Goal: Connect with others: Connect with other users

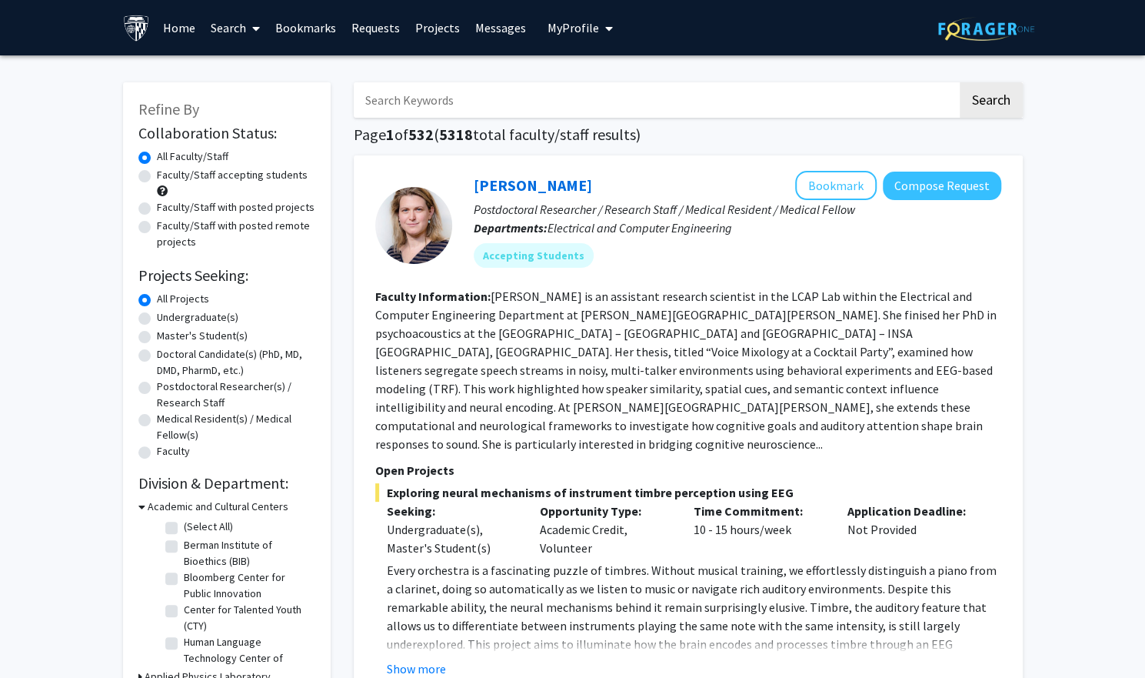
click at [438, 110] on input "Search Keywords" at bounding box center [656, 99] width 604 height 35
type input "plastic surgery"
click at [984, 84] on button "Search" at bounding box center [991, 99] width 63 height 35
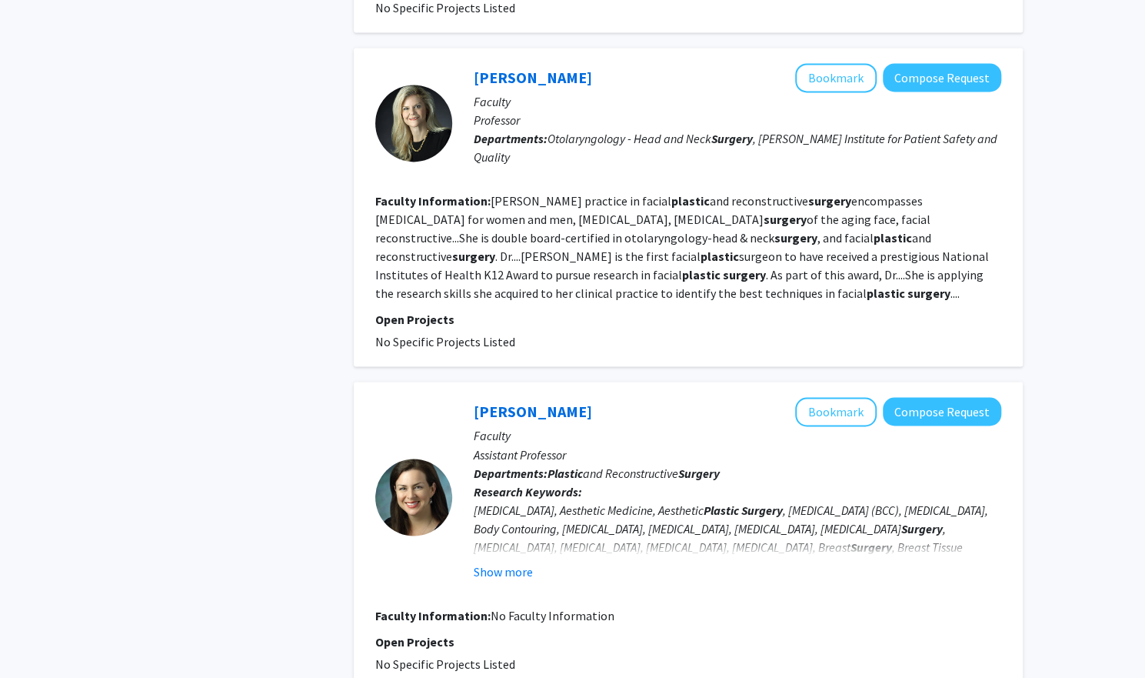
scroll to position [1015, 0]
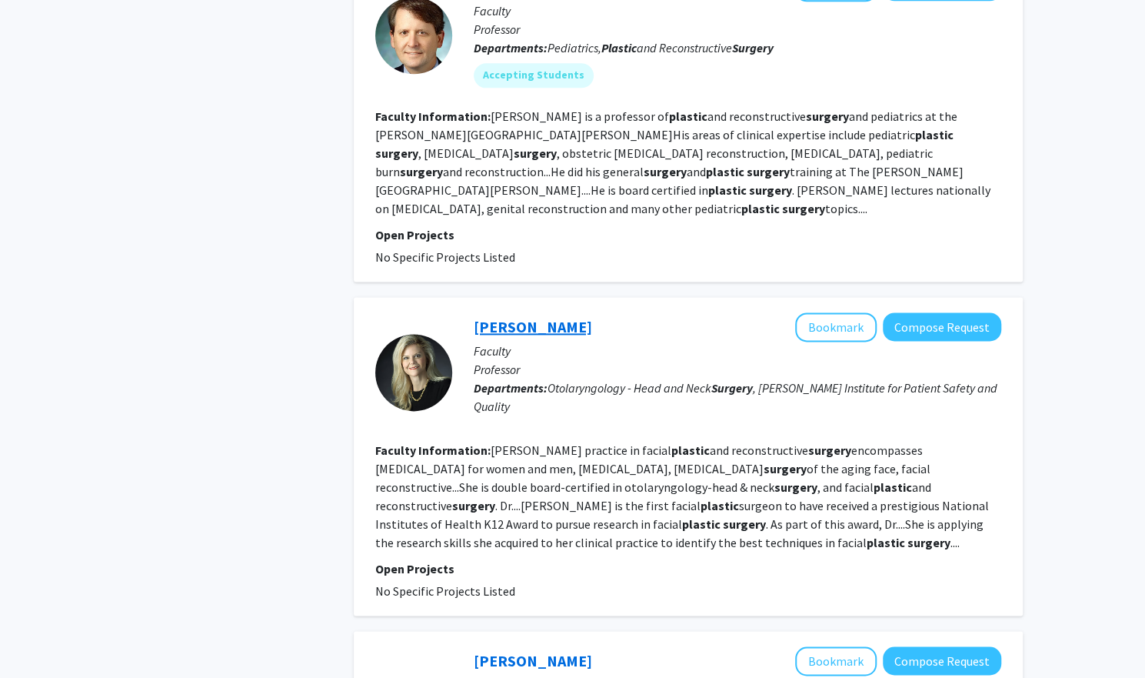
click at [490, 317] on link "[PERSON_NAME]" at bounding box center [533, 326] width 118 height 19
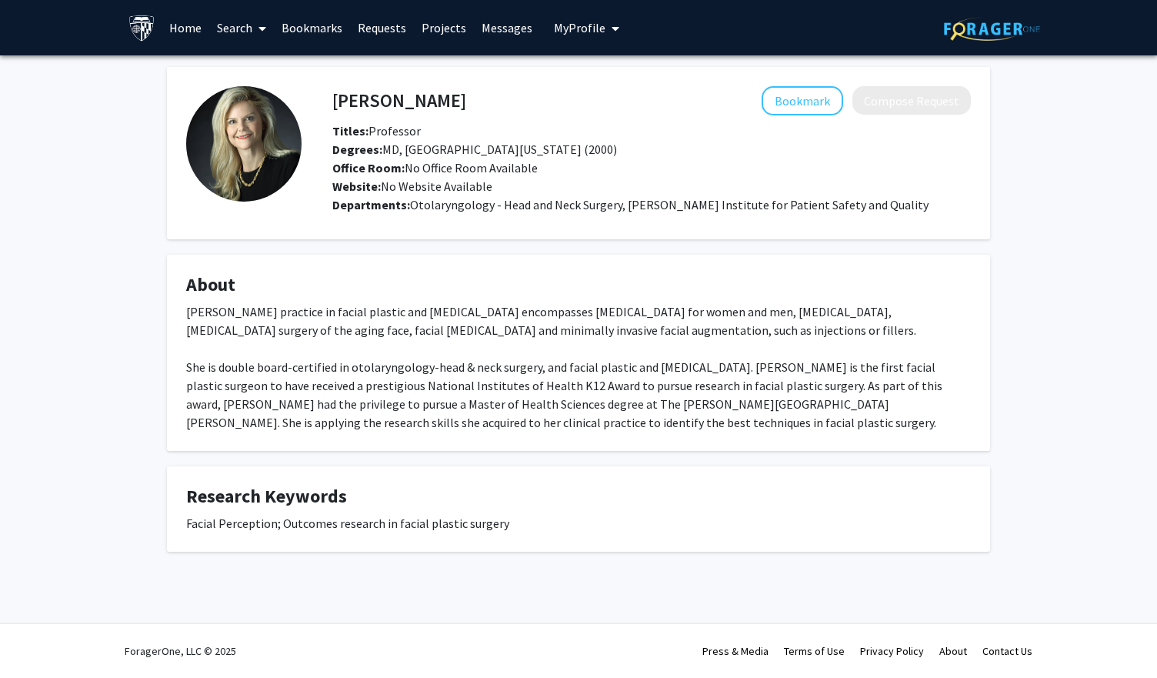
click at [592, 18] on button "My Profile" at bounding box center [586, 27] width 75 height 55
click at [591, 116] on link "Account Settings" at bounding box center [634, 119] width 138 height 18
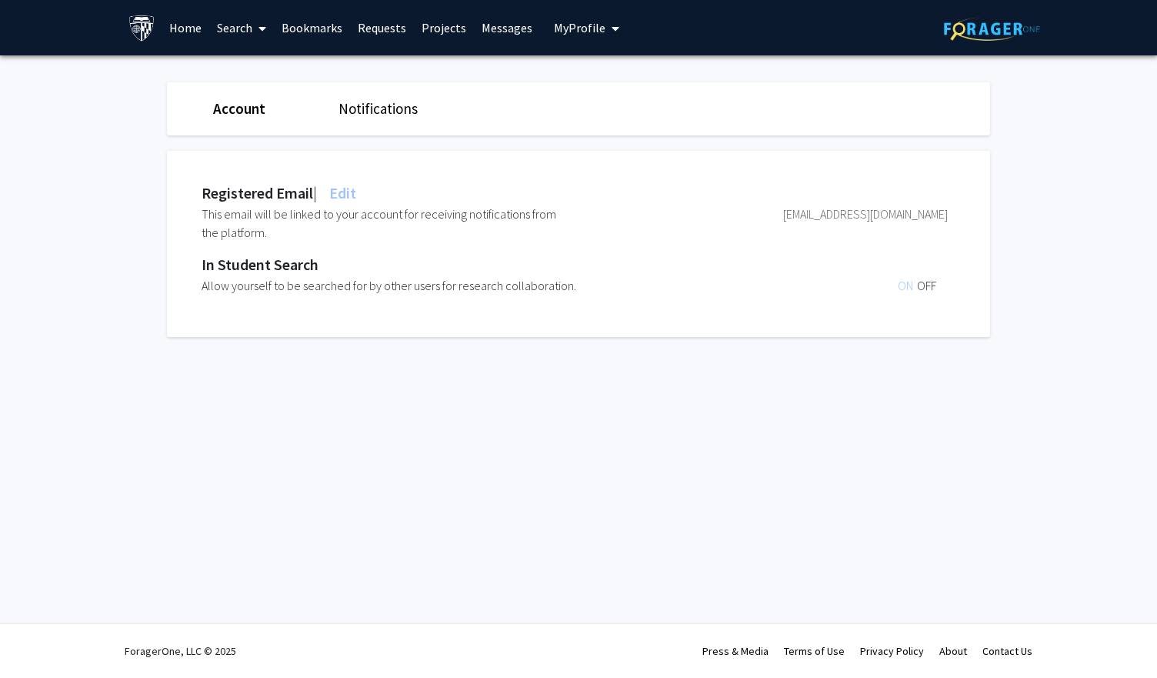
click at [240, 119] on div "Account Notifications" at bounding box center [578, 108] width 846 height 53
click at [238, 112] on link "Account" at bounding box center [239, 108] width 52 height 18
click at [178, 30] on link "Home" at bounding box center [186, 28] width 48 height 54
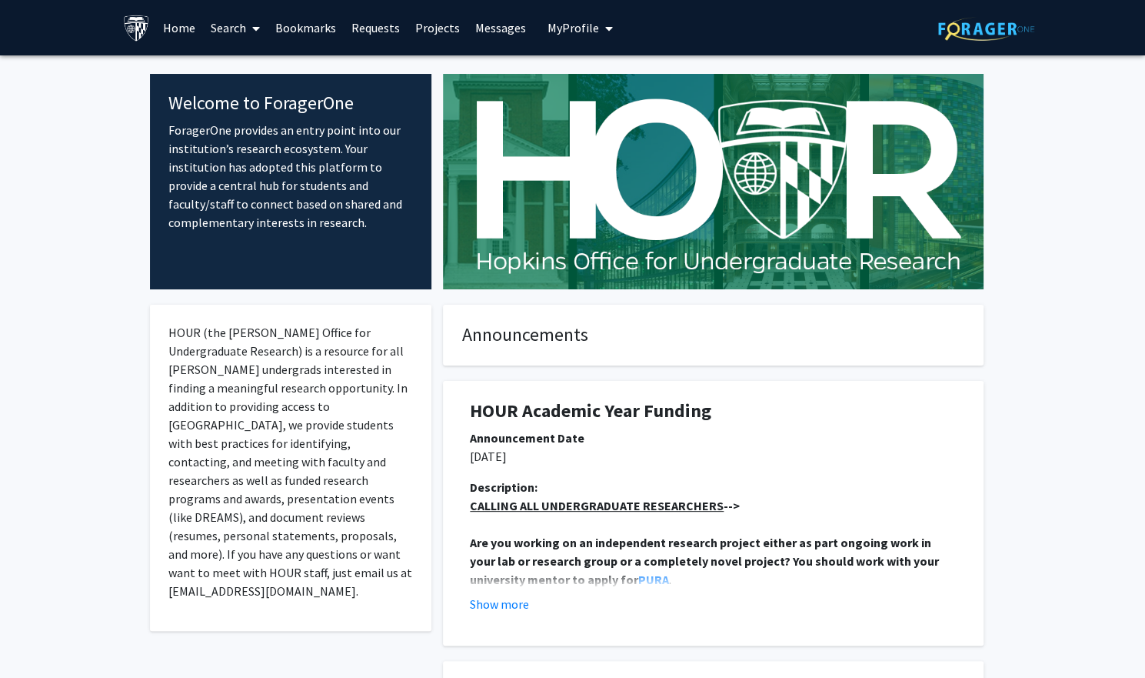
click at [571, 26] on span "My Profile" at bounding box center [574, 27] width 52 height 15
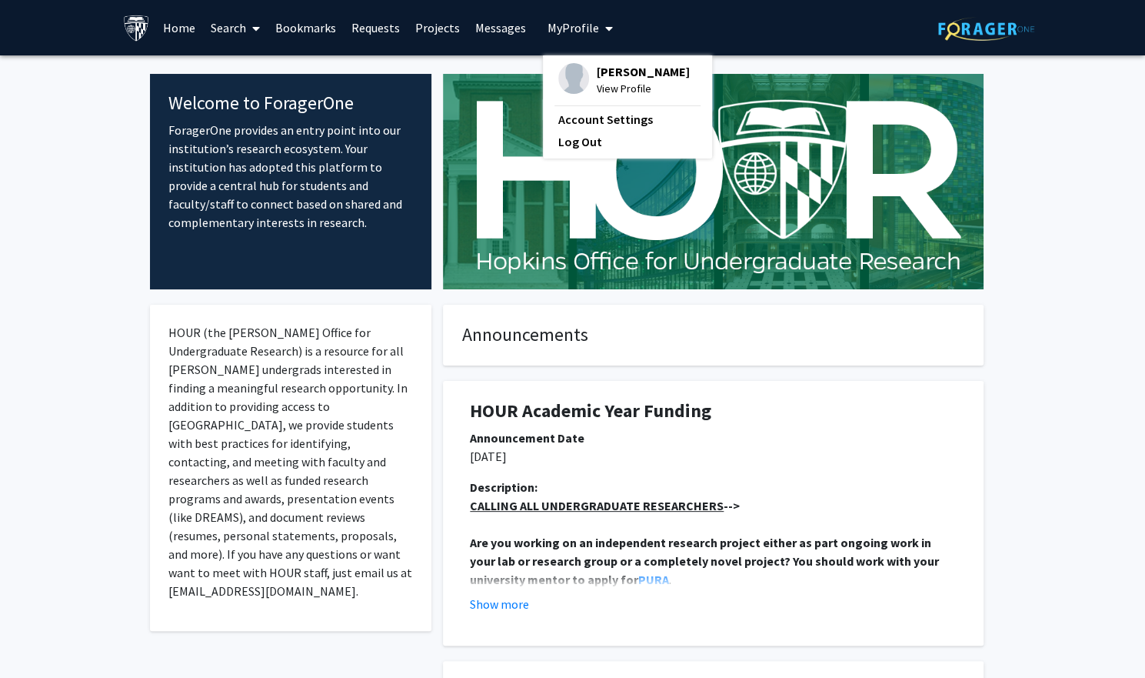
click at [607, 80] on span "View Profile" at bounding box center [643, 88] width 93 height 17
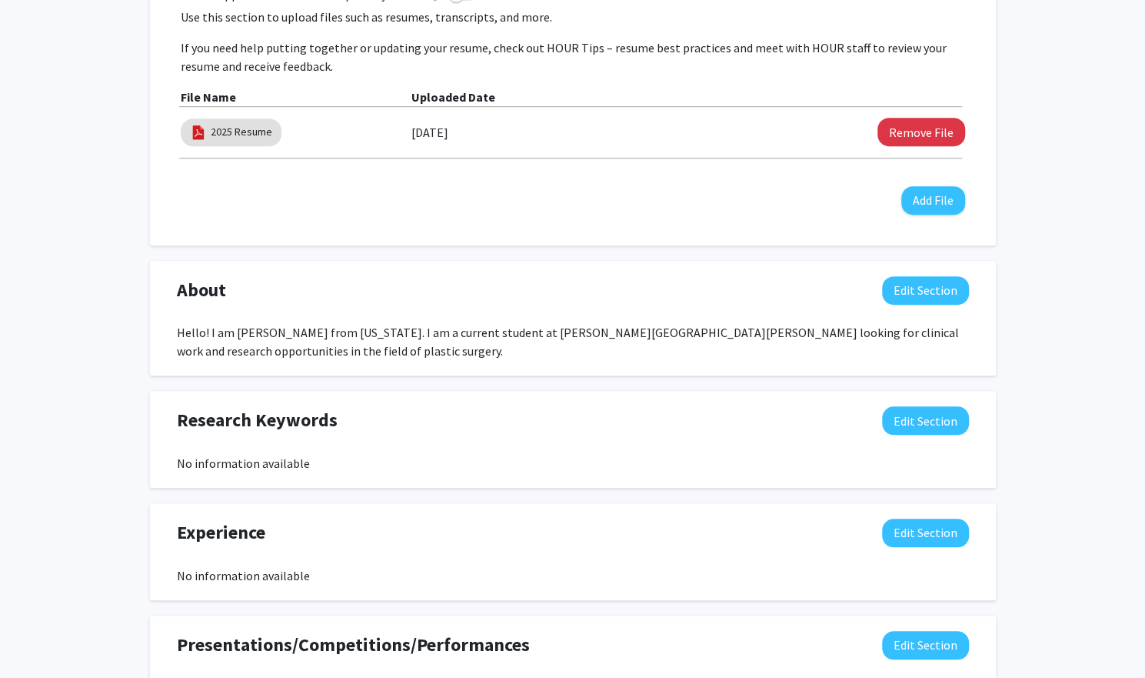
scroll to position [506, 0]
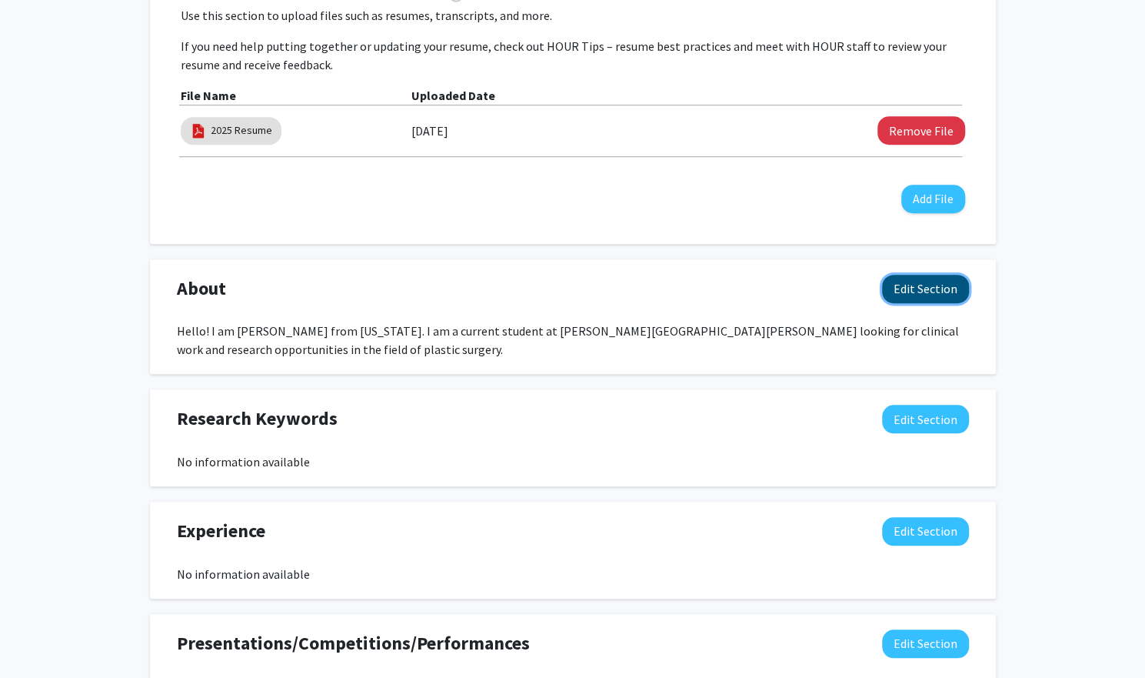
click at [902, 279] on button "Edit Section" at bounding box center [925, 289] width 87 height 28
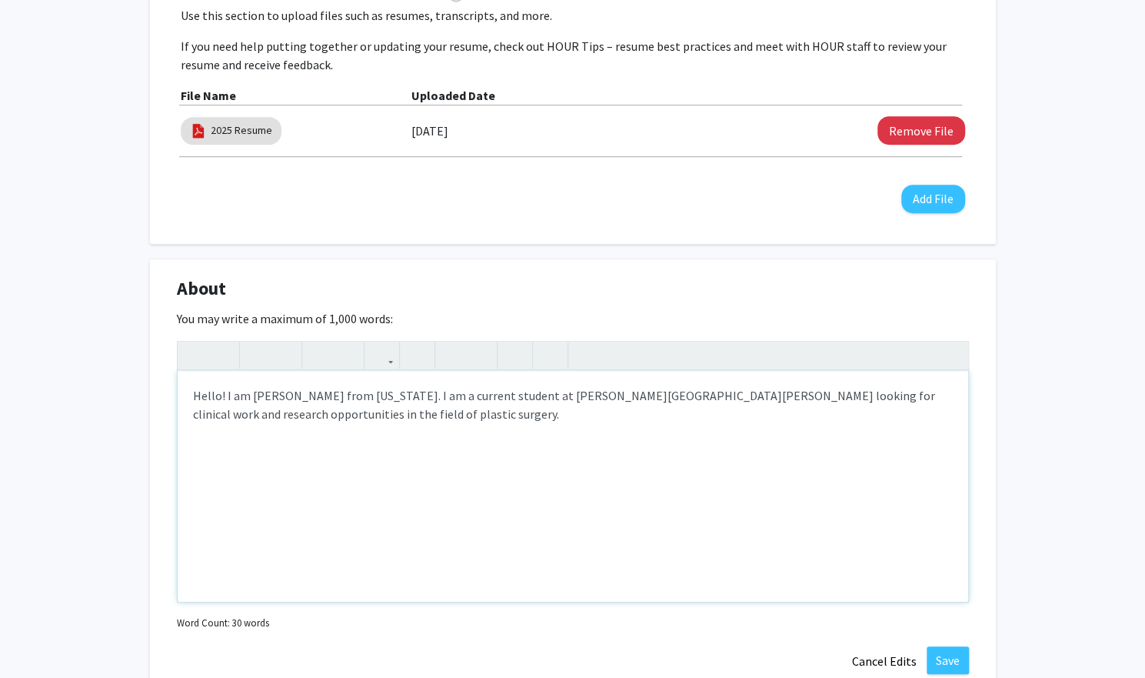
click at [440, 452] on div "Hello! I am [PERSON_NAME] from [US_STATE]. I am a current student at [PERSON_NA…" at bounding box center [573, 486] width 791 height 231
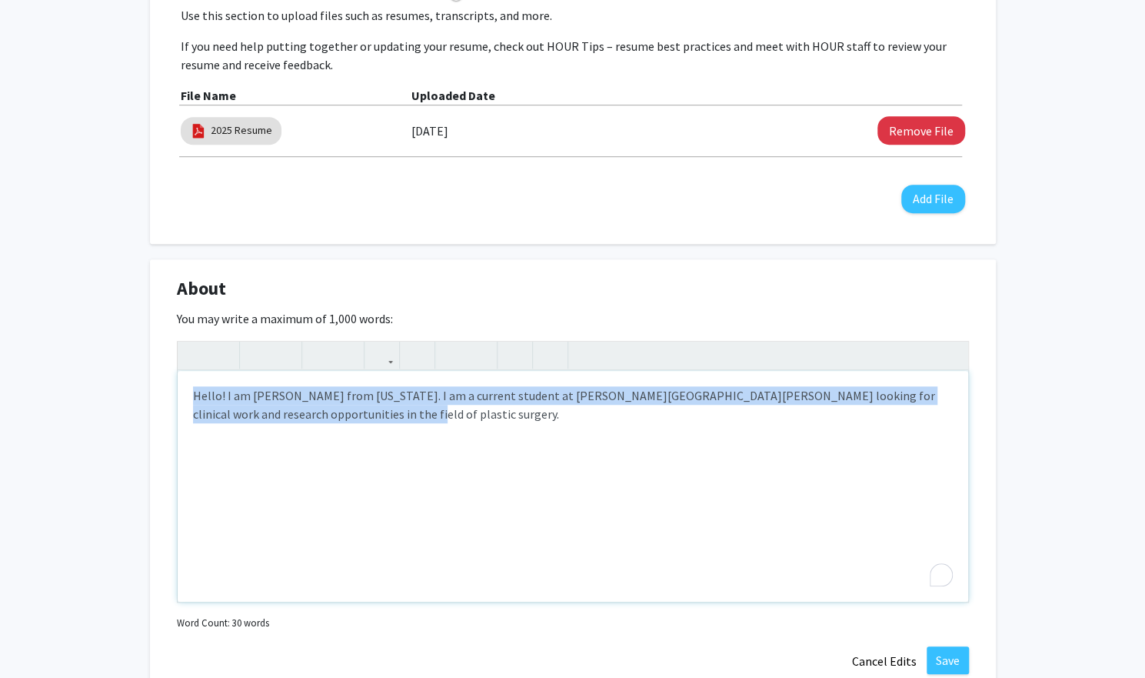
click at [440, 452] on div "Hello! I am [PERSON_NAME] from [US_STATE]. I am a current student at [PERSON_NA…" at bounding box center [573, 486] width 791 height 231
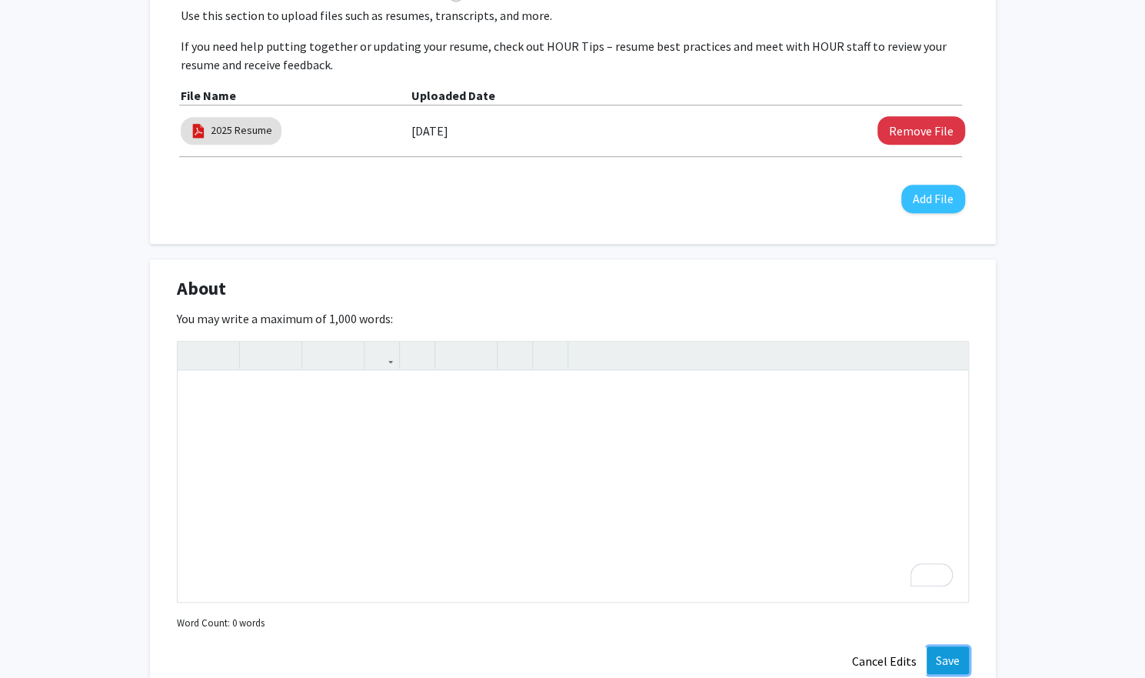
click at [935, 650] on button "Save" at bounding box center [948, 660] width 42 height 28
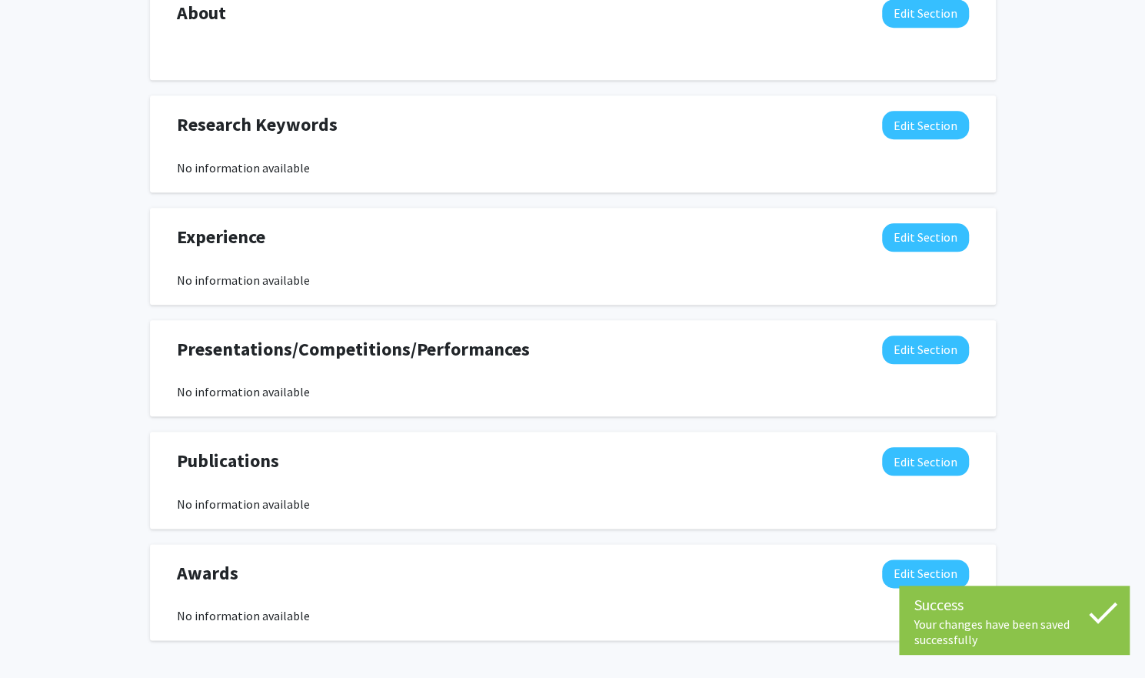
scroll to position [0, 0]
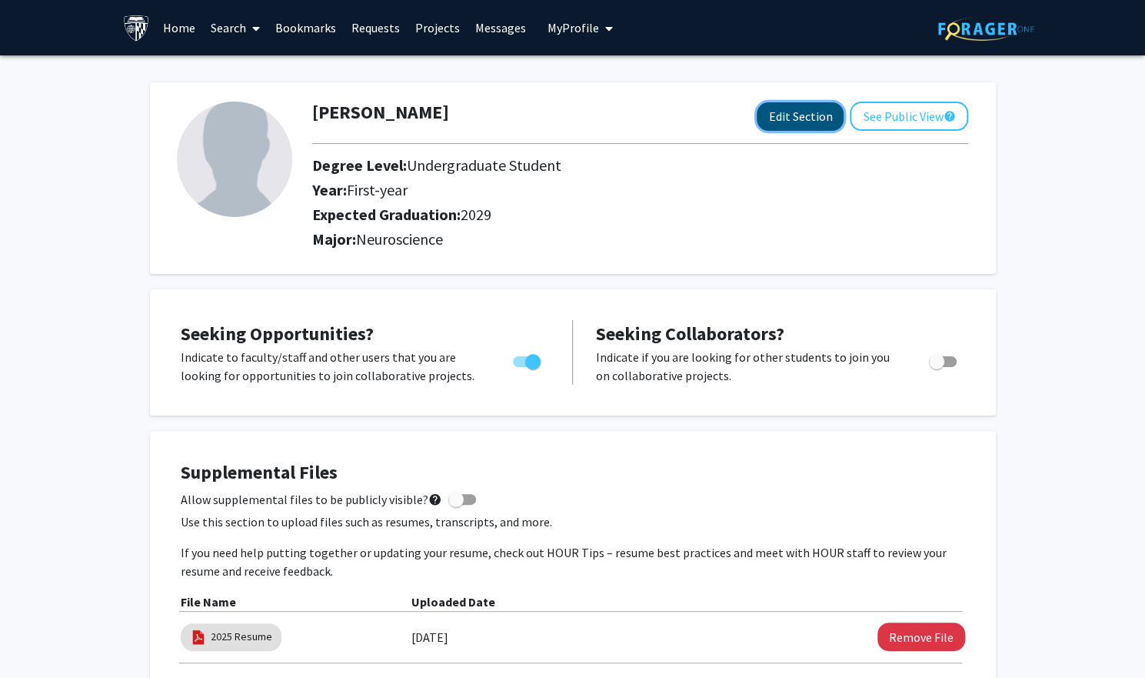
click at [778, 117] on button "Edit Section" at bounding box center [800, 116] width 87 height 28
select select "first-year"
select select "2029"
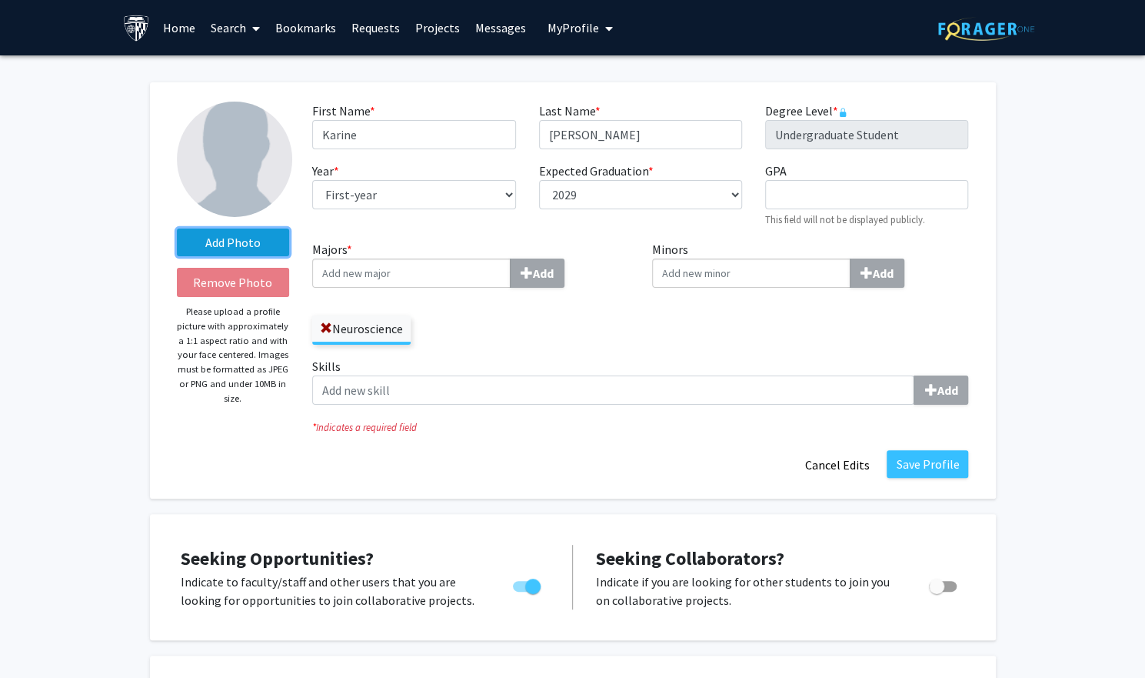
click at [238, 247] on label "Add Photo" at bounding box center [233, 242] width 113 height 28
click at [0, 0] on input "Add Photo" at bounding box center [0, 0] width 0 height 0
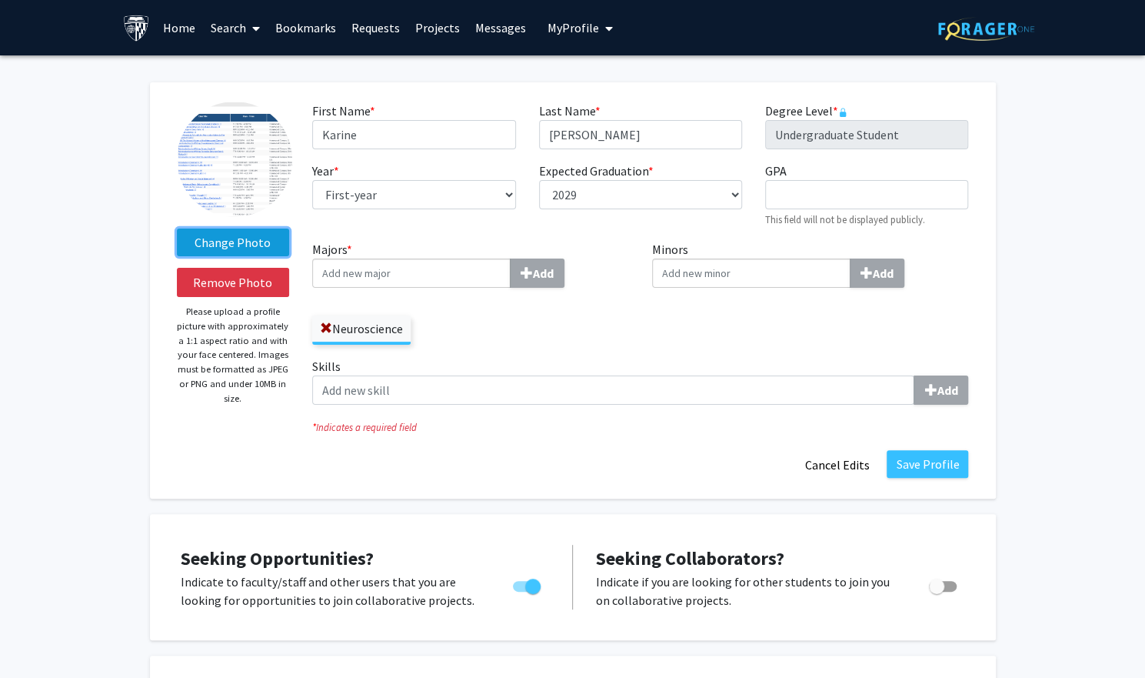
click at [242, 243] on label "Change Photo" at bounding box center [233, 242] width 113 height 28
click at [0, 0] on input "Change Photo" at bounding box center [0, 0] width 0 height 0
click at [234, 235] on label "Change Photo" at bounding box center [233, 242] width 113 height 28
click at [0, 0] on input "Change Photo" at bounding box center [0, 0] width 0 height 0
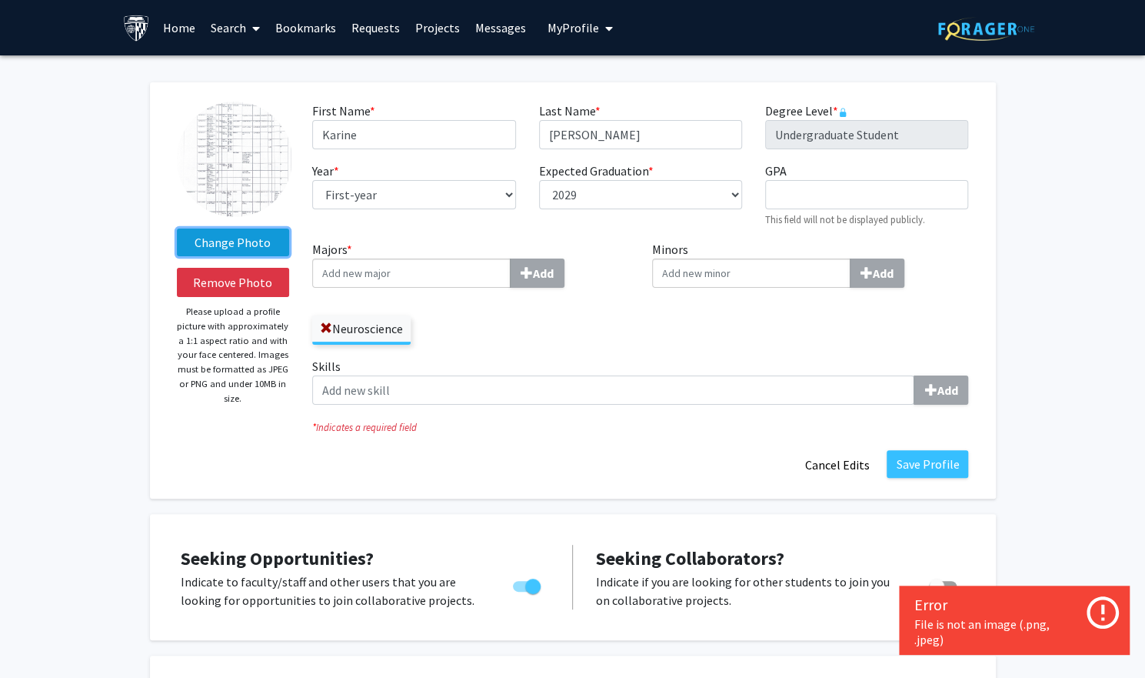
click at [229, 247] on label "Change Photo" at bounding box center [233, 242] width 113 height 28
click at [0, 0] on input "Change Photo" at bounding box center [0, 0] width 0 height 0
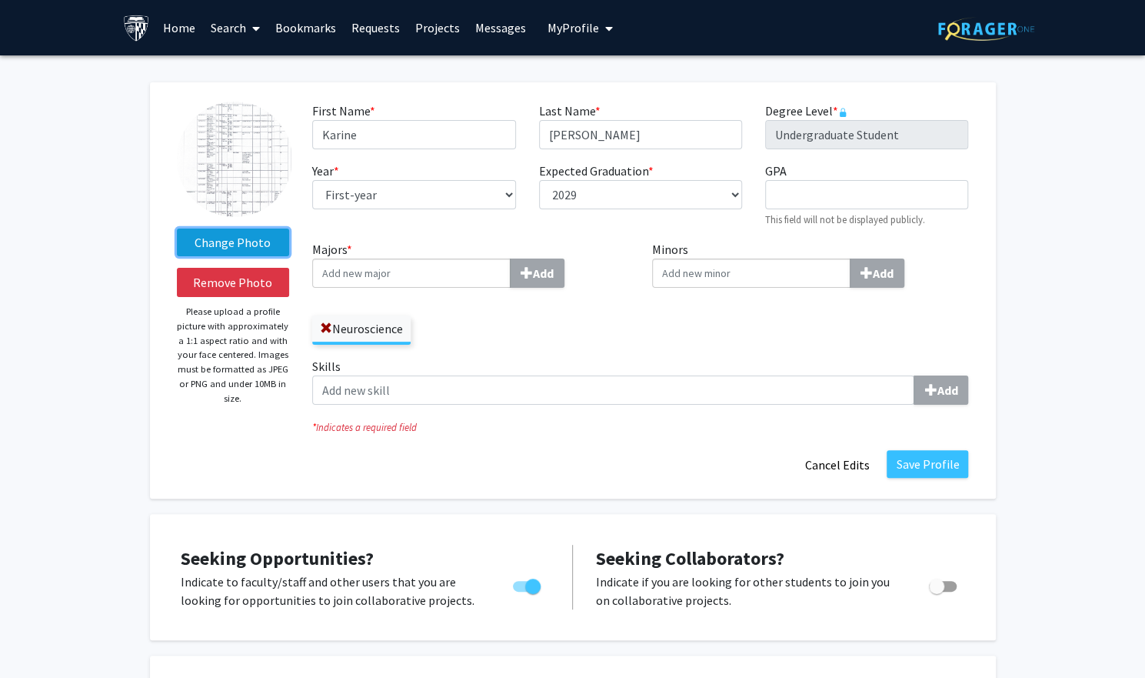
click at [225, 241] on label "Change Photo" at bounding box center [233, 242] width 113 height 28
click at [0, 0] on input "Change Photo" at bounding box center [0, 0] width 0 height 0
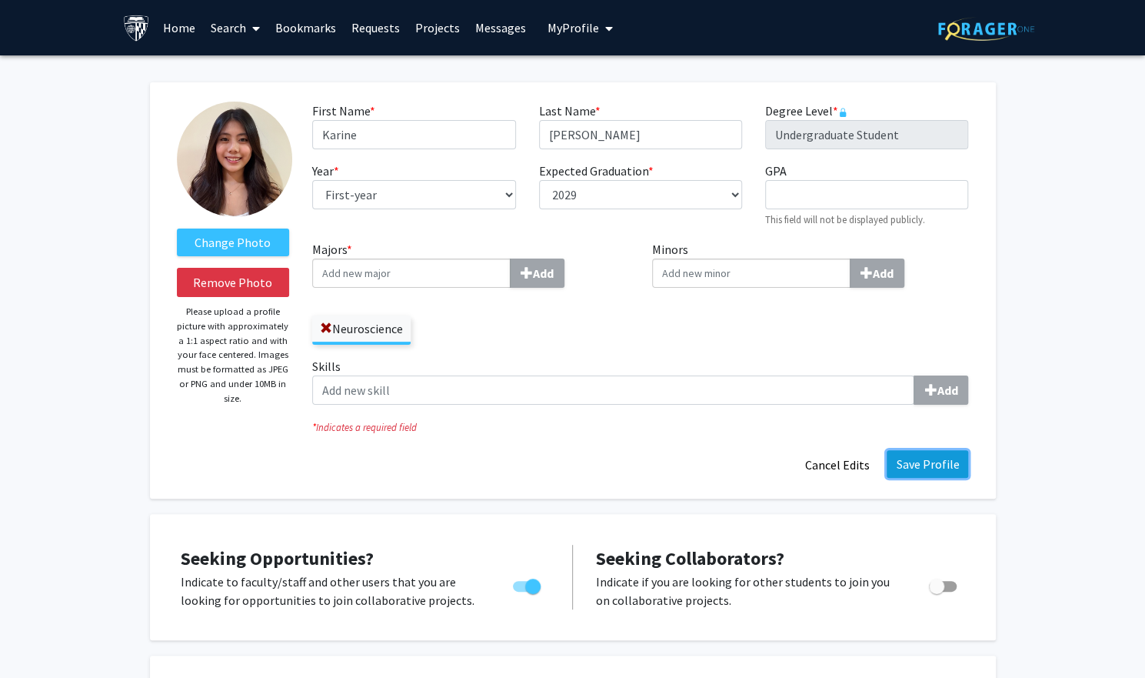
click at [938, 458] on button "Save Profile" at bounding box center [928, 464] width 82 height 28
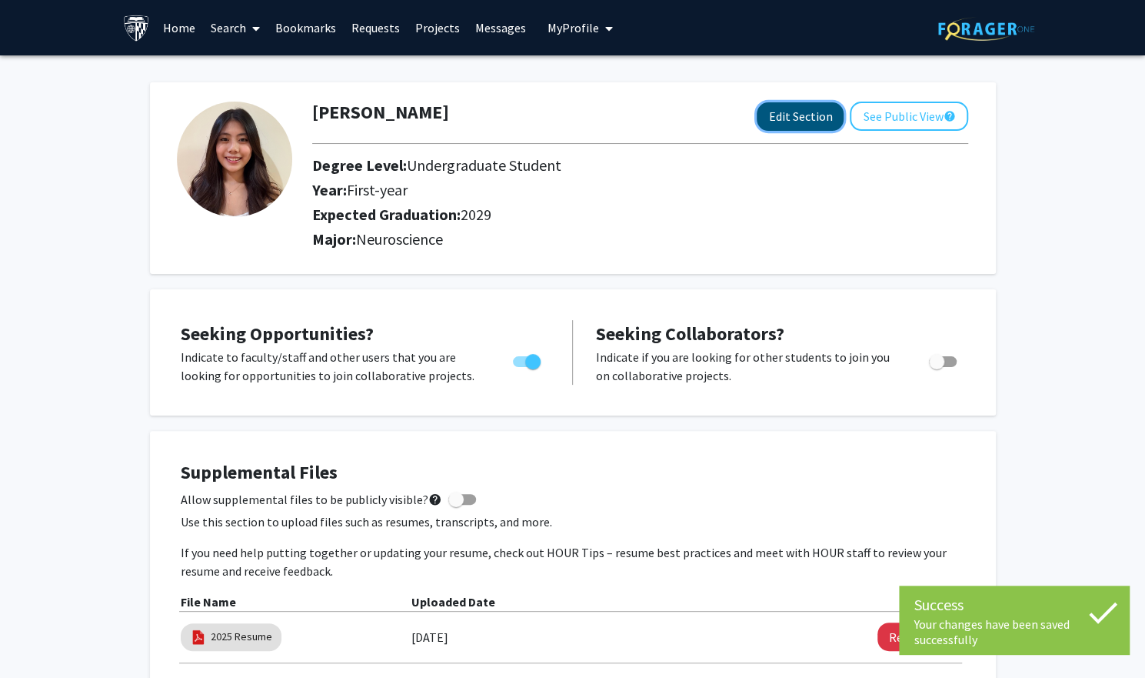
click at [809, 124] on button "Edit Section" at bounding box center [800, 116] width 87 height 28
select select "first-year"
select select "2029"
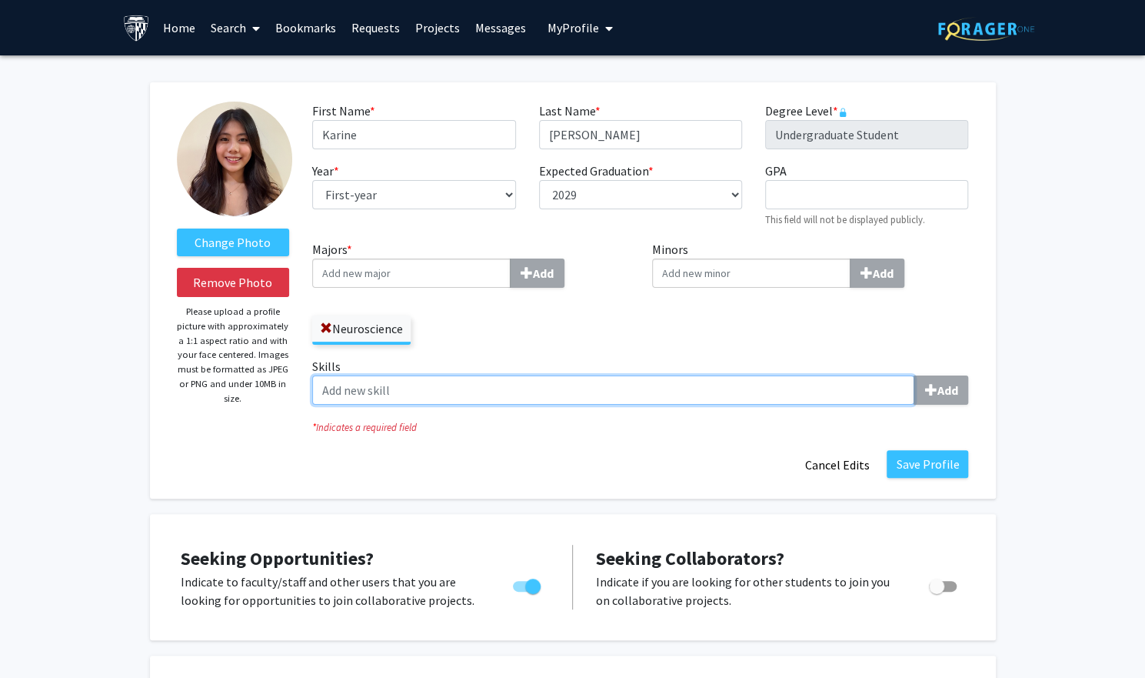
click at [810, 392] on input "Skills Add" at bounding box center [613, 389] width 602 height 29
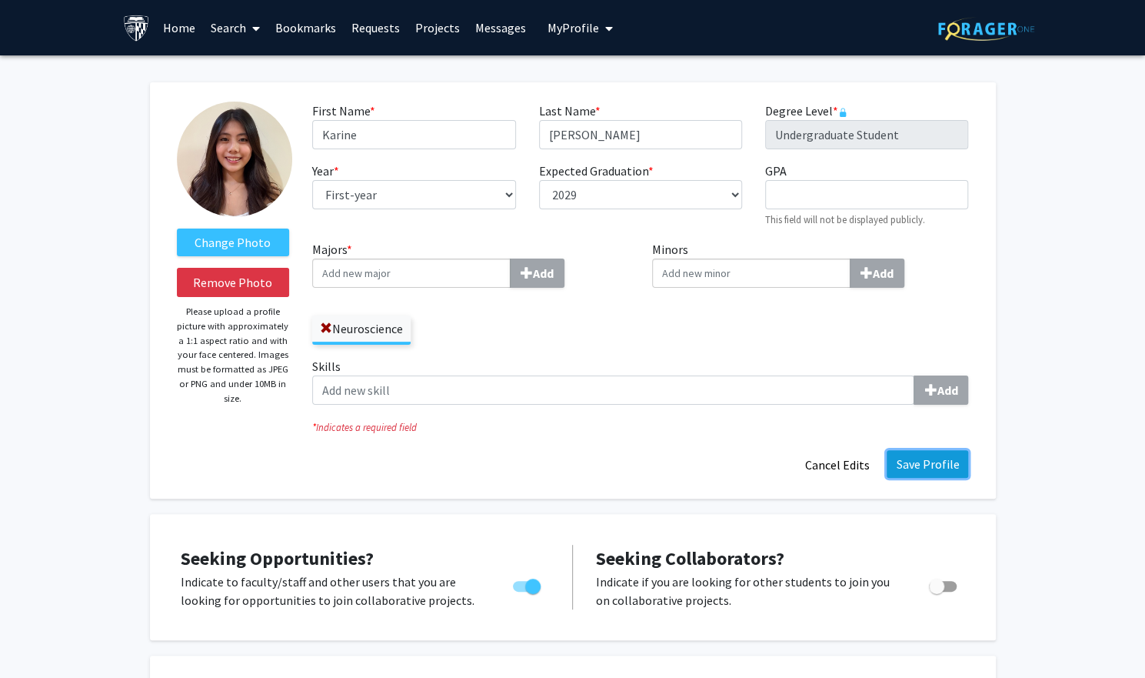
click at [908, 467] on button "Save Profile" at bounding box center [928, 464] width 82 height 28
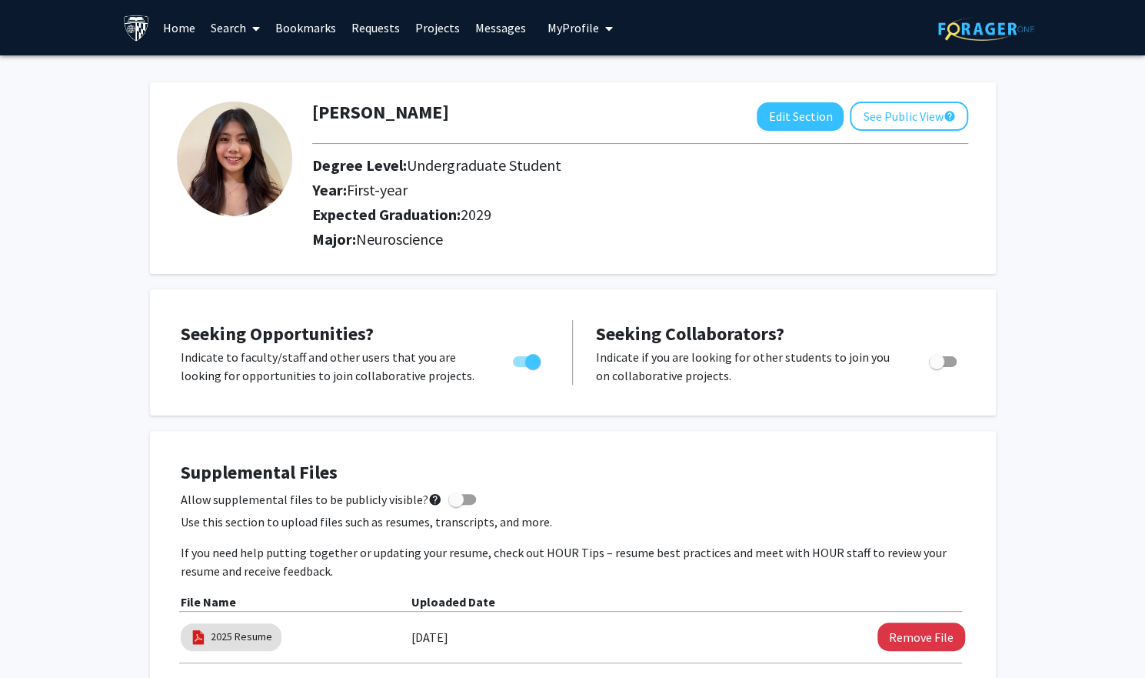
click at [388, 31] on link "Requests" at bounding box center [376, 28] width 64 height 54
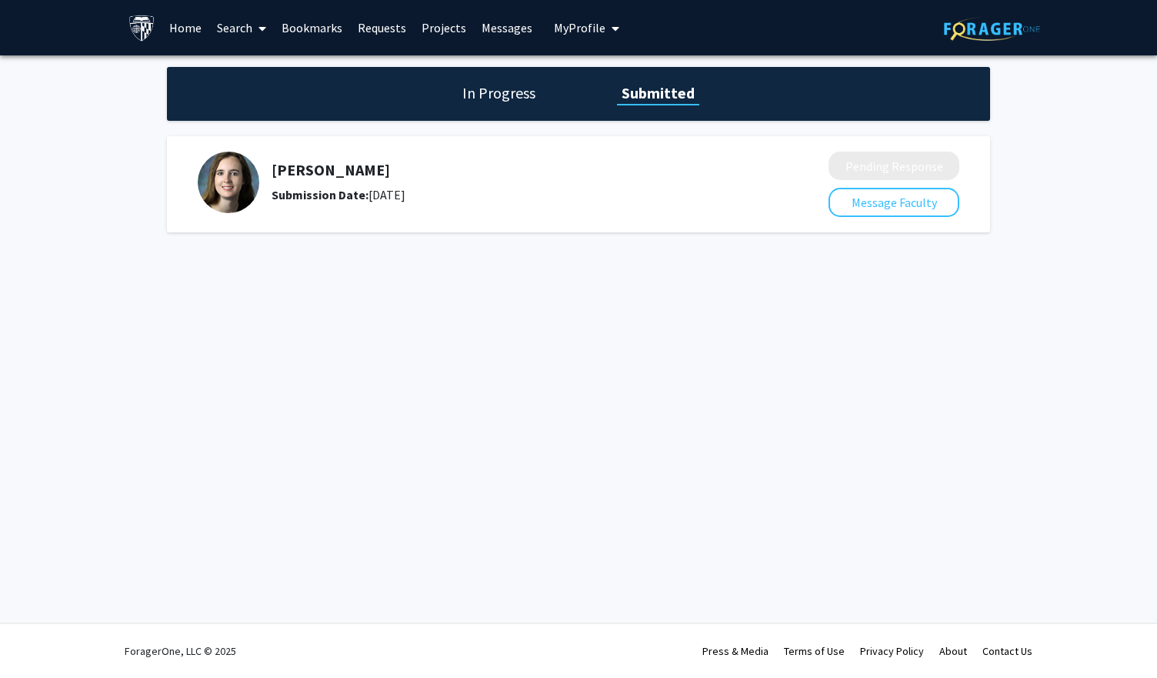
click at [486, 82] on h1 "In Progress" at bounding box center [499, 93] width 82 height 22
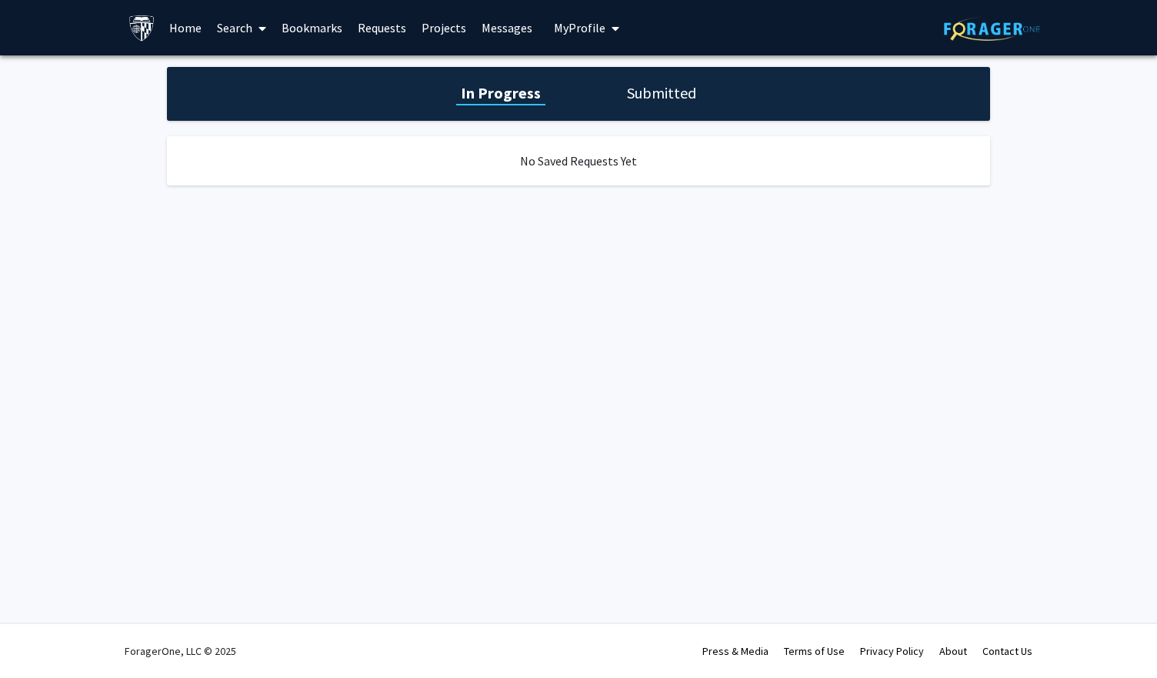
click at [481, 32] on link "Messages" at bounding box center [507, 28] width 66 height 54
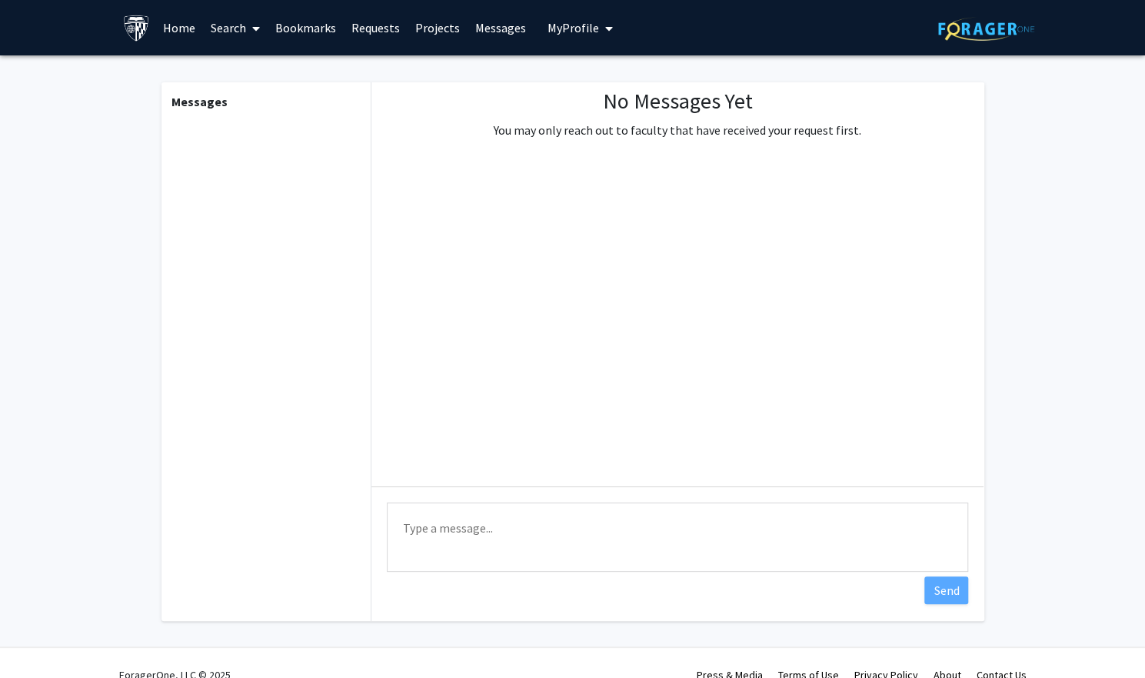
click at [431, 38] on link "Projects" at bounding box center [438, 28] width 60 height 54
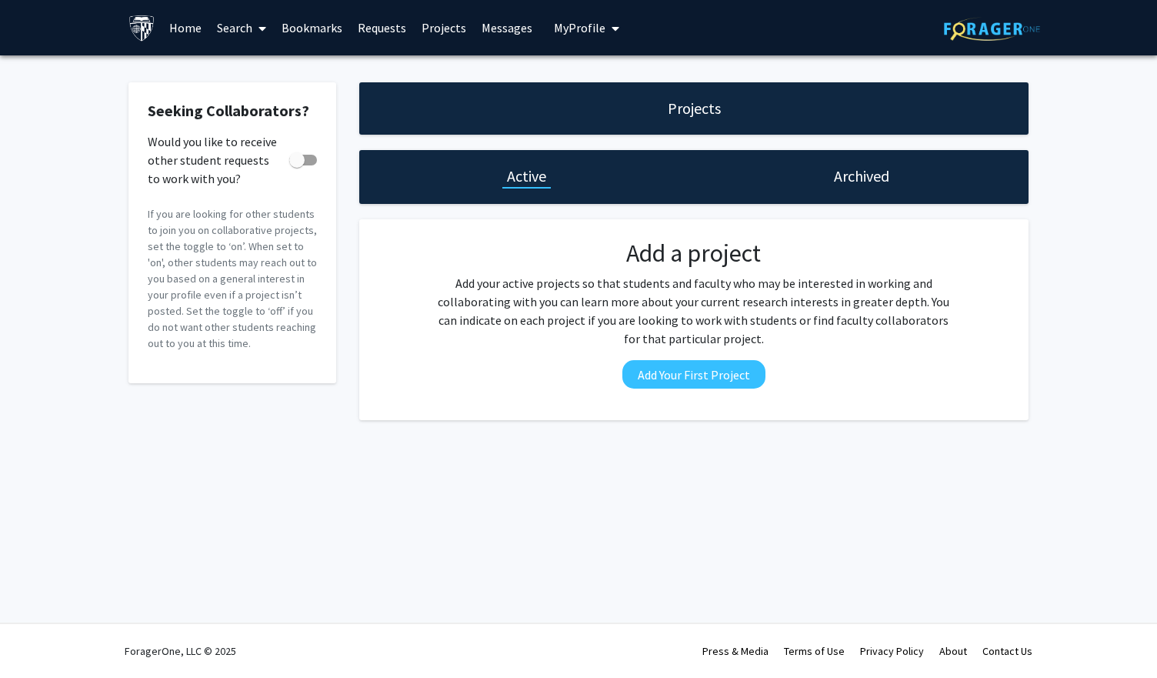
click at [194, 28] on link "Home" at bounding box center [186, 28] width 48 height 54
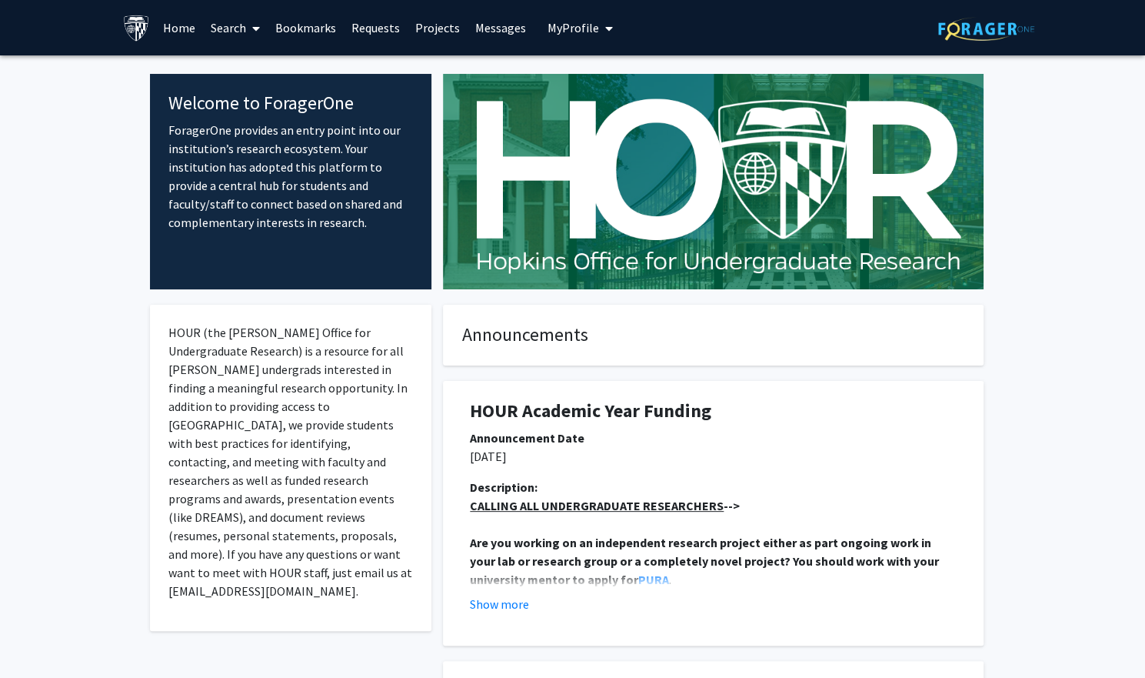
click at [233, 35] on link "Search" at bounding box center [235, 28] width 65 height 54
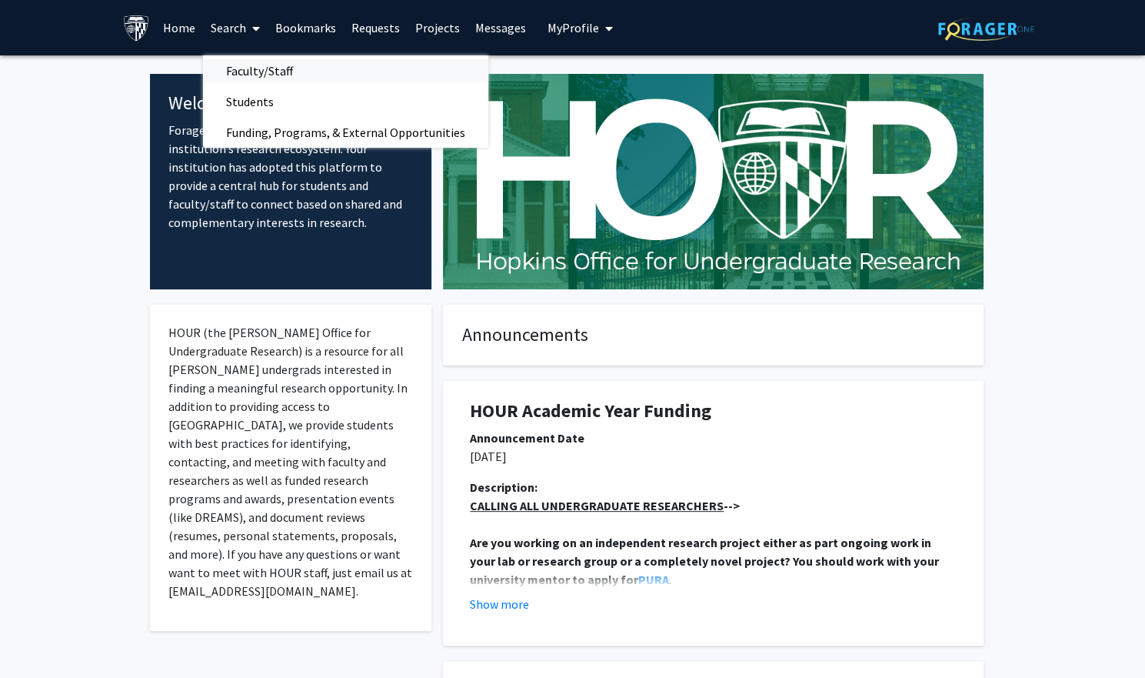
click at [258, 71] on span "Faculty/Staff" at bounding box center [259, 70] width 113 height 31
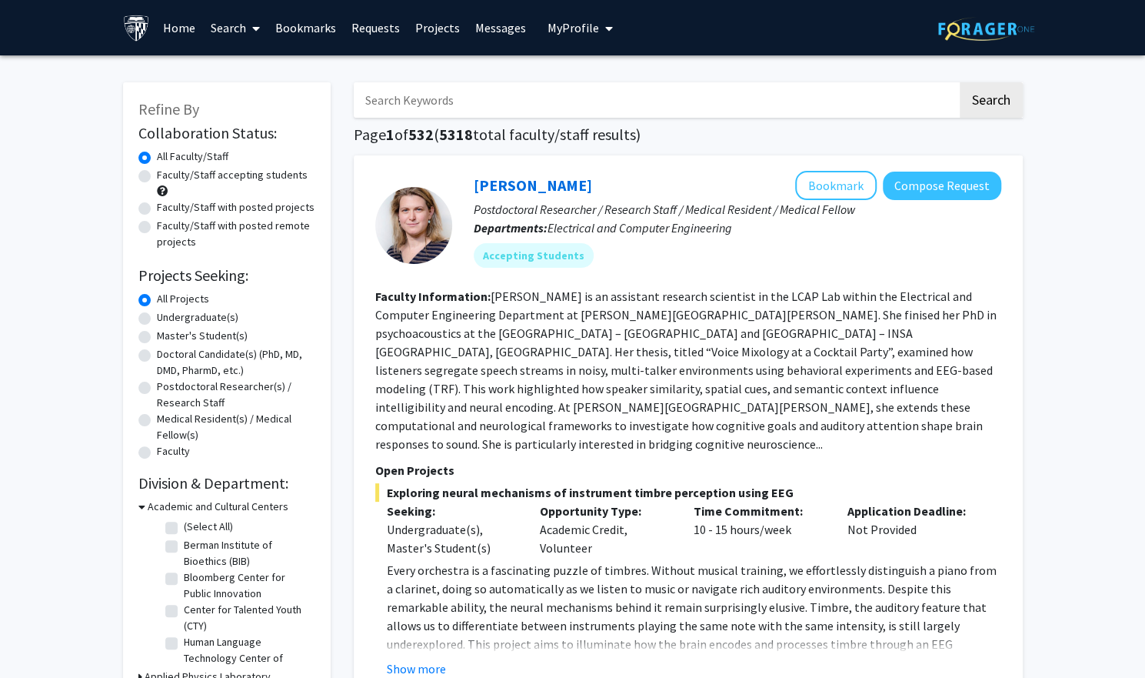
click at [428, 113] on input "Search Keywords" at bounding box center [656, 99] width 604 height 35
type input "plastic surgery"
click at [938, 176] on button "Compose Request" at bounding box center [942, 186] width 118 height 28
click at [596, 108] on input "Search Keywords" at bounding box center [656, 99] width 604 height 35
type input "plastic surgery"
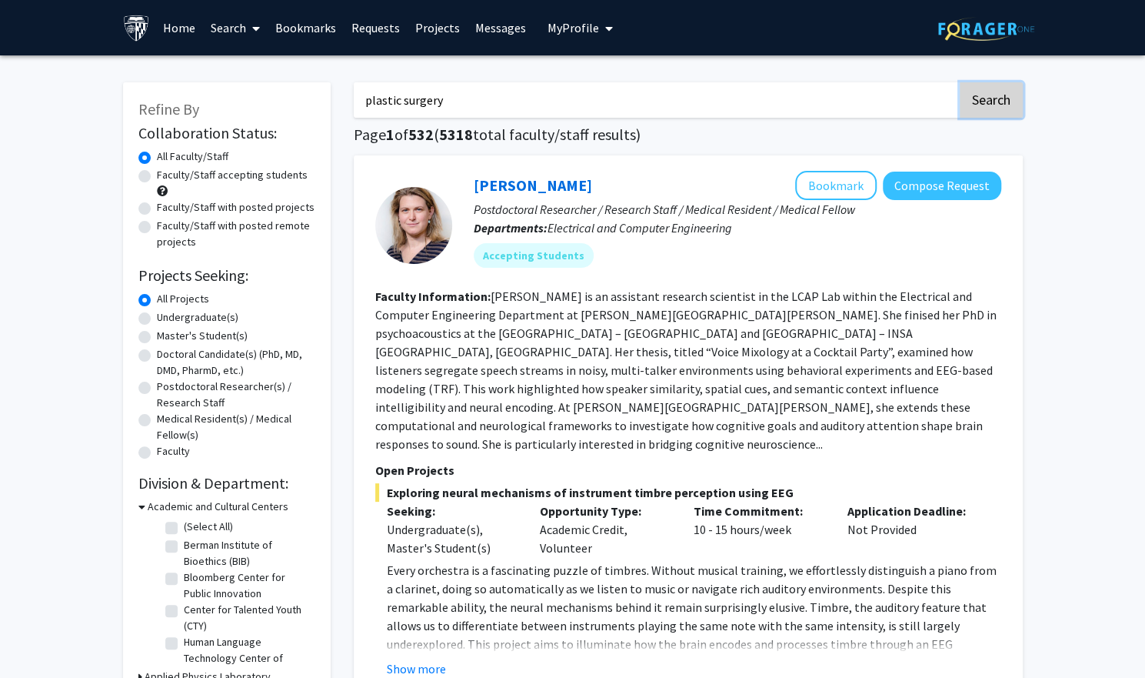
click at [1010, 91] on button "Search" at bounding box center [991, 99] width 63 height 35
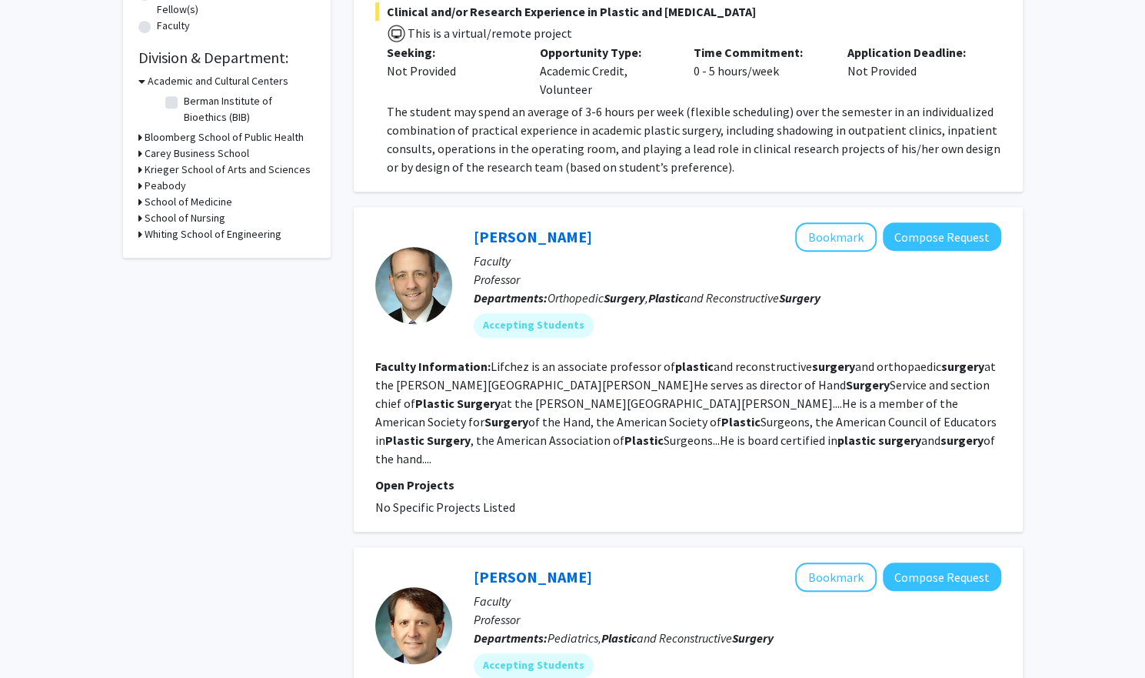
scroll to position [445, 0]
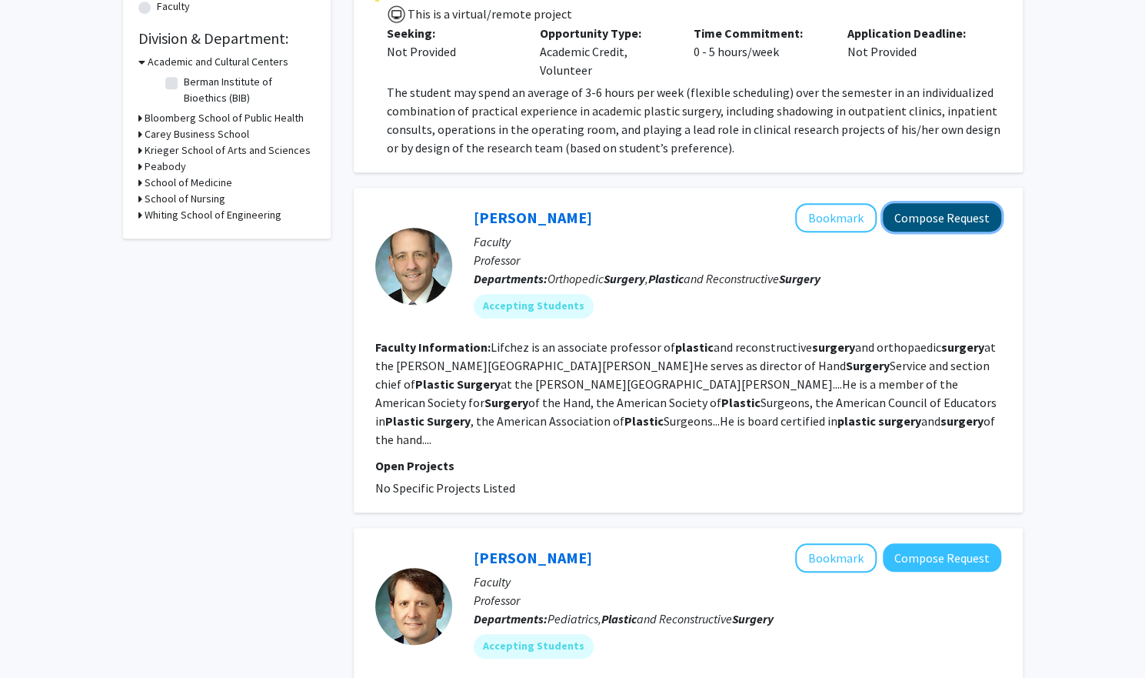
click at [912, 221] on button "Compose Request" at bounding box center [942, 217] width 118 height 28
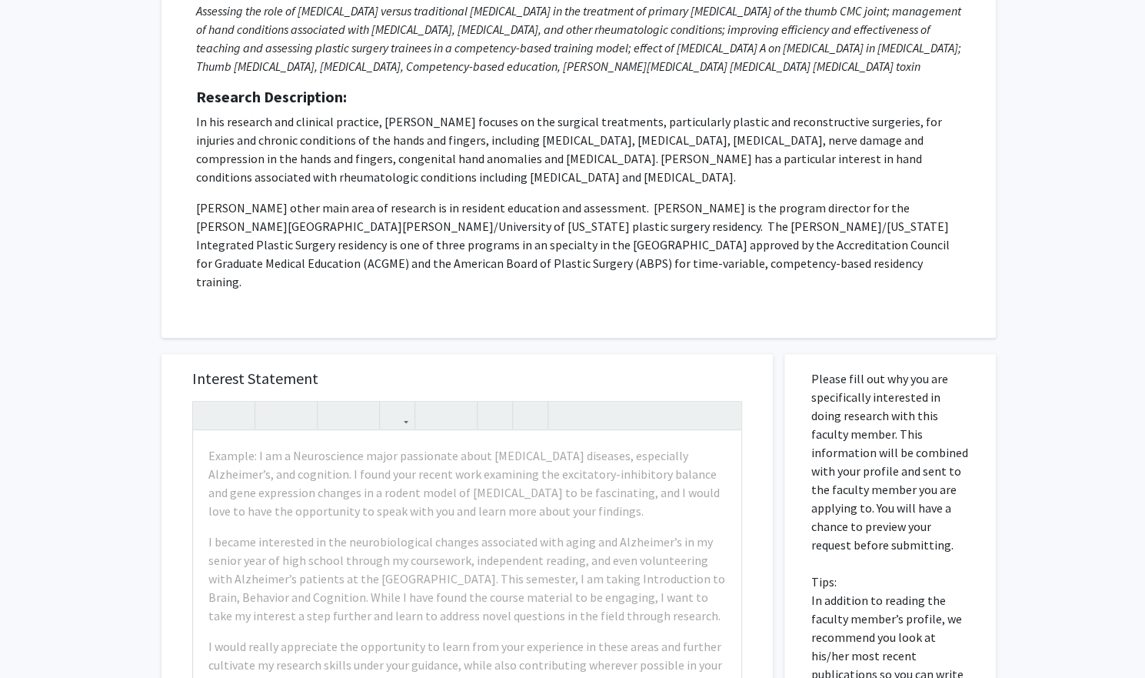
scroll to position [240, 0]
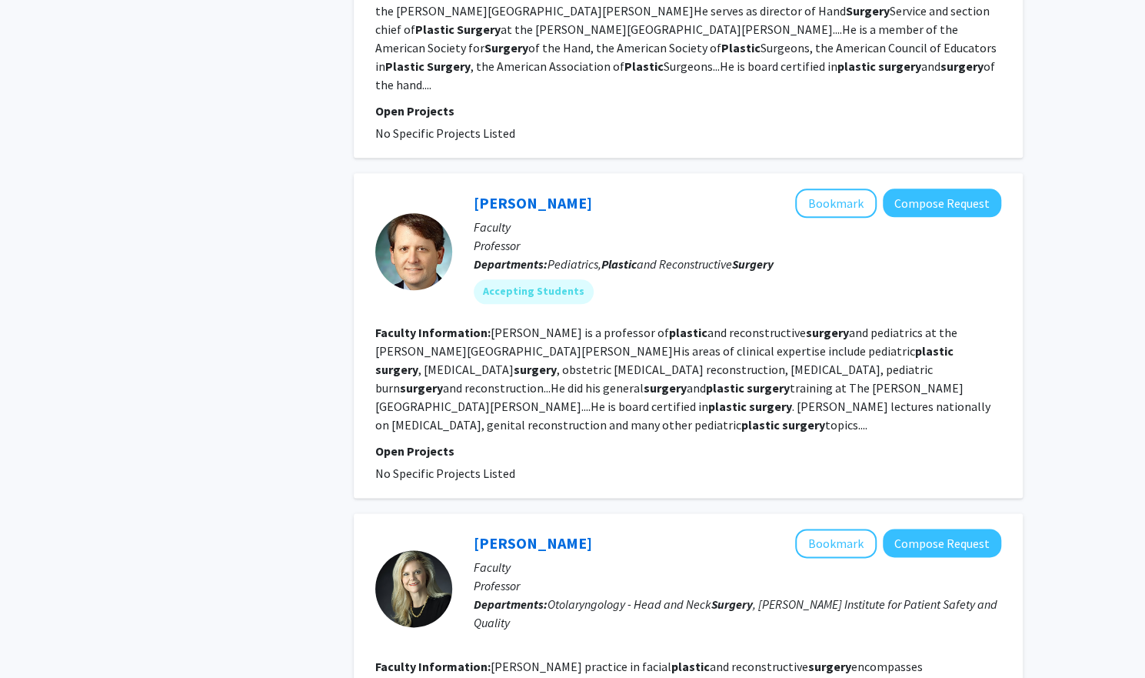
scroll to position [827, 0]
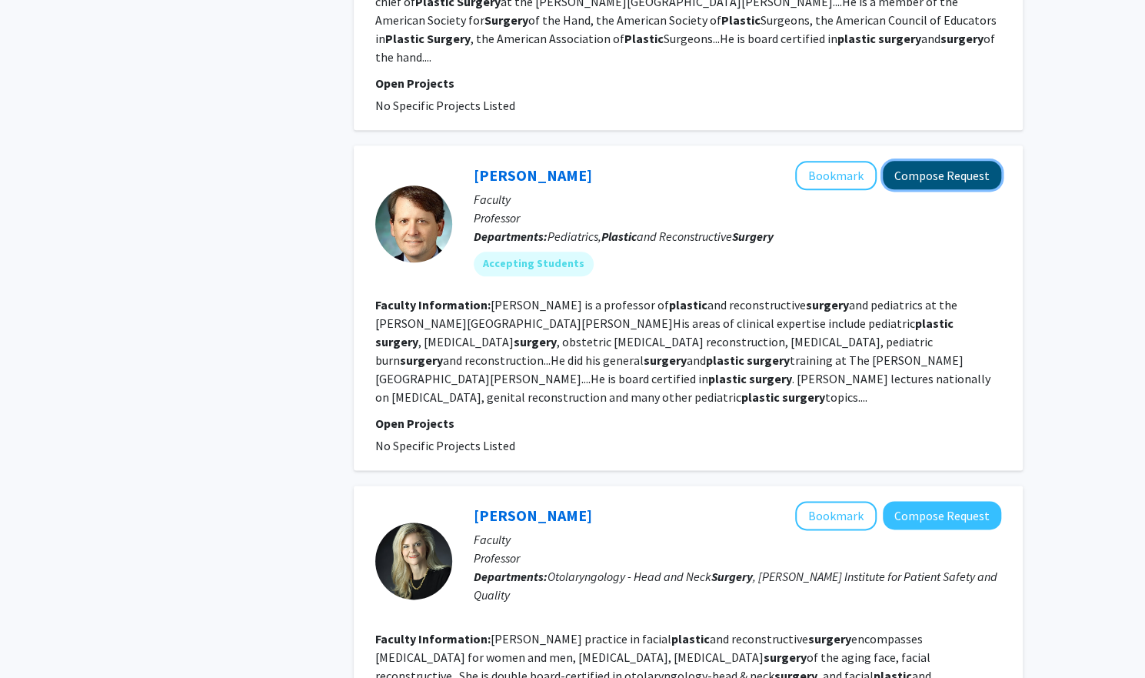
click at [941, 161] on button "Compose Request" at bounding box center [942, 175] width 118 height 28
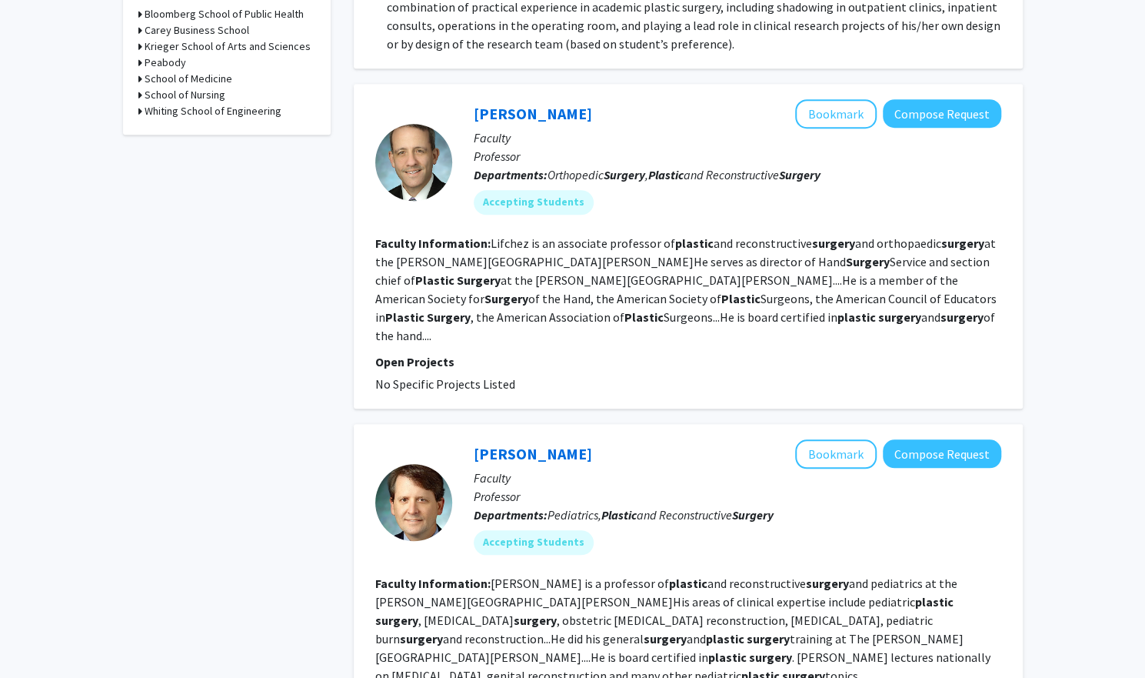
scroll to position [558, 0]
